Goal: Task Accomplishment & Management: Manage account settings

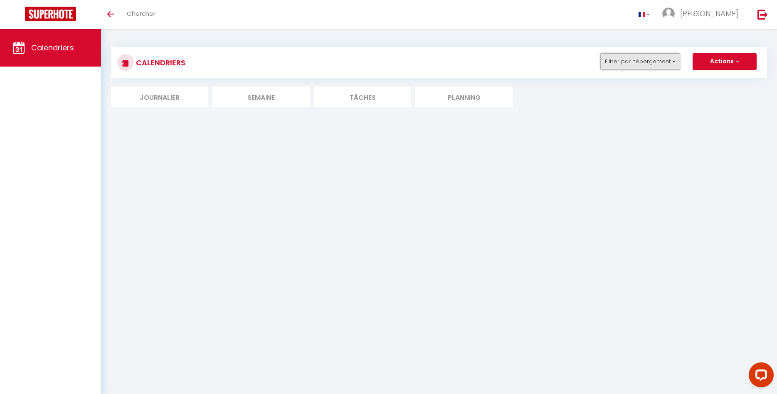
click at [652, 64] on button "Filtrer par hébergement" at bounding box center [641, 61] width 80 height 17
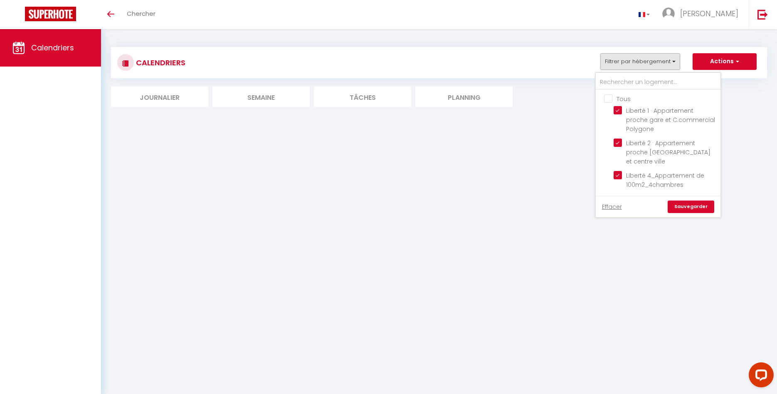
click at [692, 200] on link "Sauvegarder" at bounding box center [691, 206] width 47 height 12
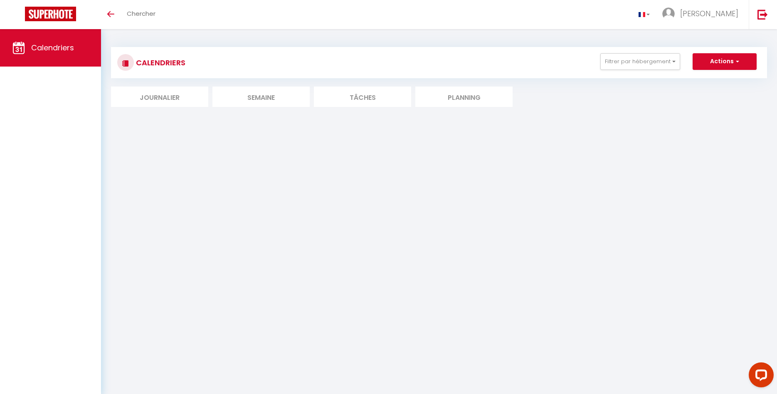
click at [281, 104] on li "Semaine" at bounding box center [261, 97] width 97 height 20
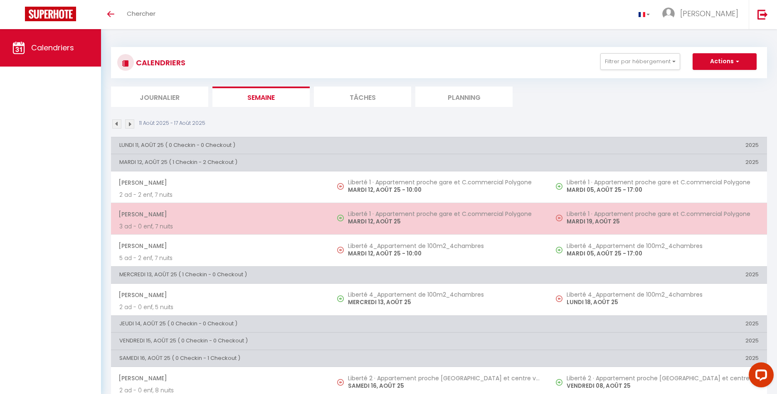
click at [385, 219] on p "MARDI 12, AOÛT 25" at bounding box center [444, 221] width 192 height 9
select select "OK"
select select "KO"
select select "0"
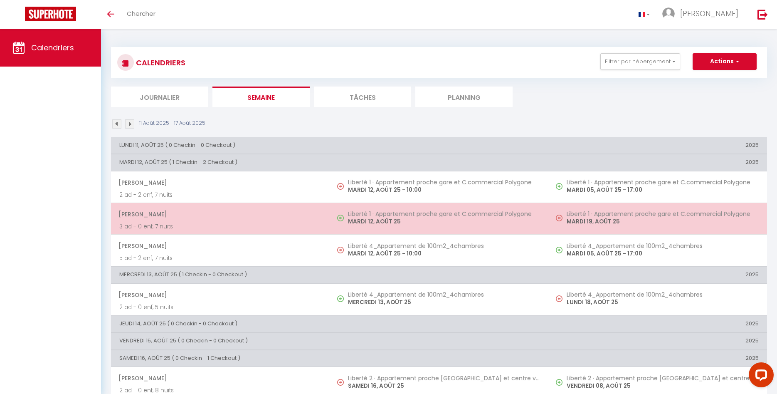
select select "1"
select select
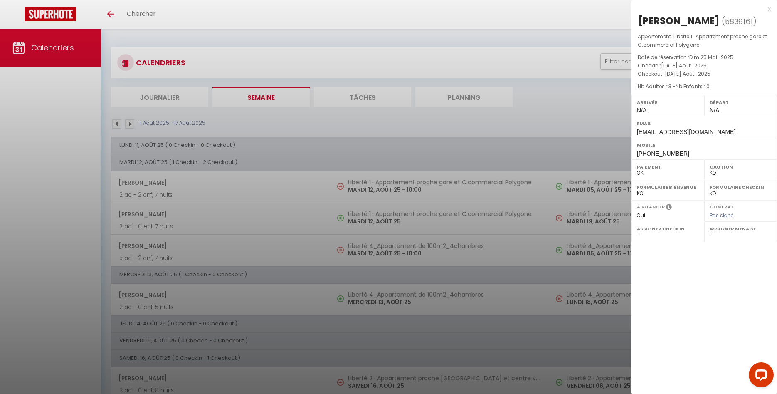
click at [528, 109] on div at bounding box center [388, 197] width 777 height 394
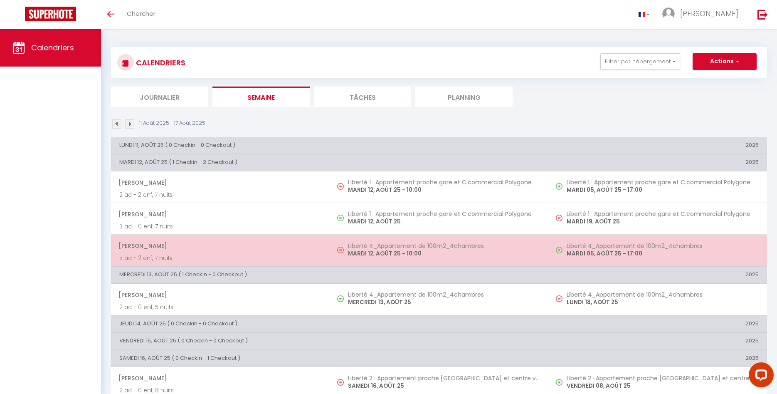
click at [406, 252] on p "MARDI 12, AOÛT 25 - 10:00" at bounding box center [444, 253] width 192 height 9
select select "OK"
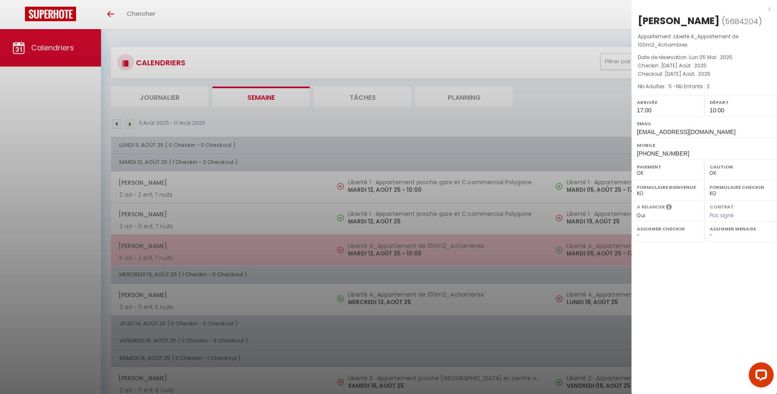
click at [406, 252] on div at bounding box center [388, 197] width 777 height 394
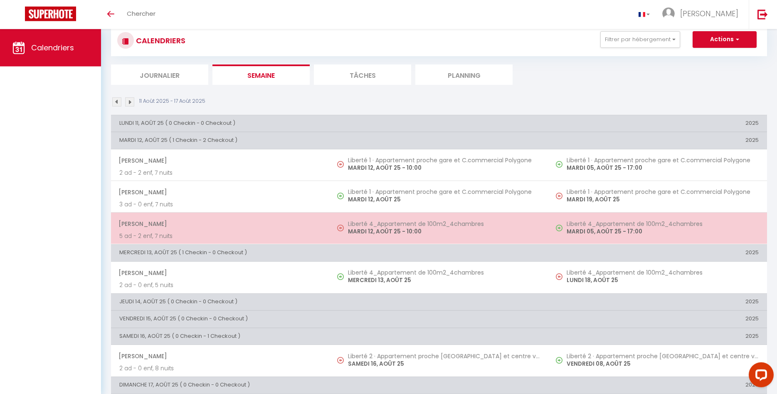
scroll to position [32, 0]
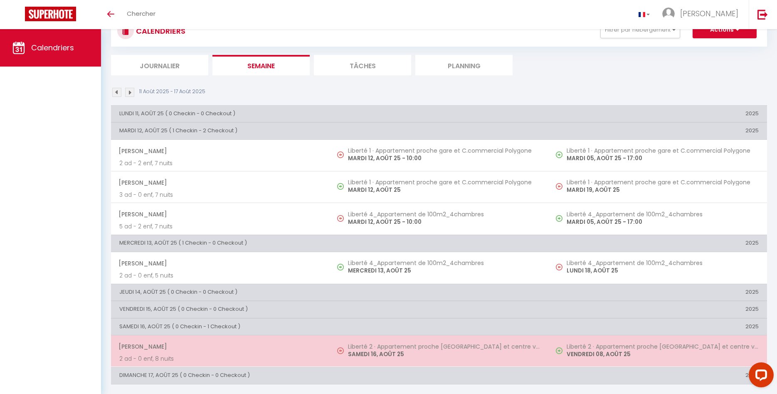
click at [380, 350] on p "SAMEDI 16, AOÛT 25" at bounding box center [444, 354] width 192 height 9
select select "0"
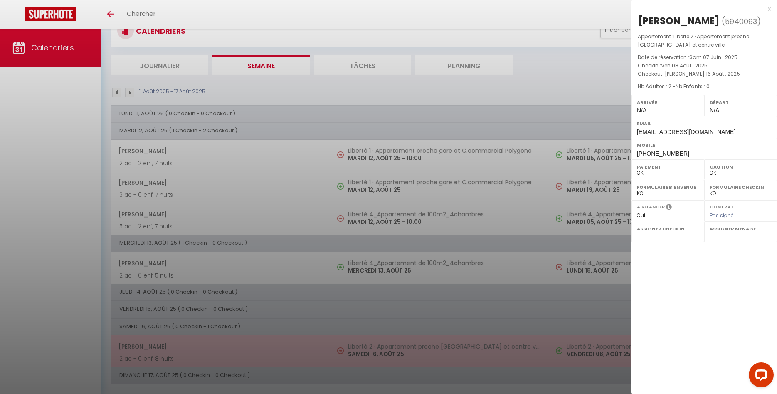
click at [380, 349] on div at bounding box center [388, 197] width 777 height 394
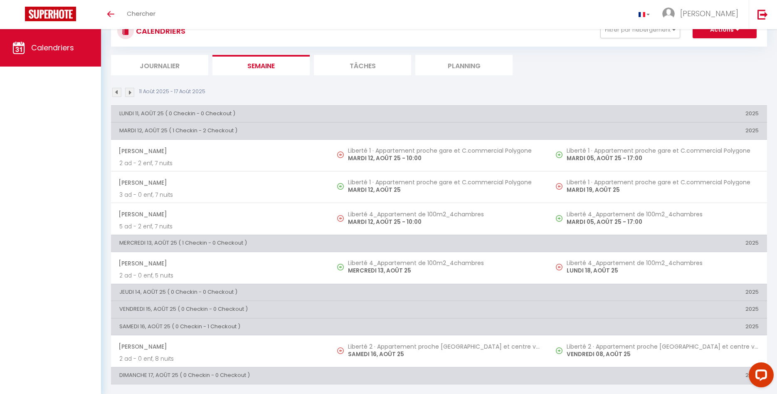
scroll to position [0, 0]
